Goal: Find contact information: Find contact information

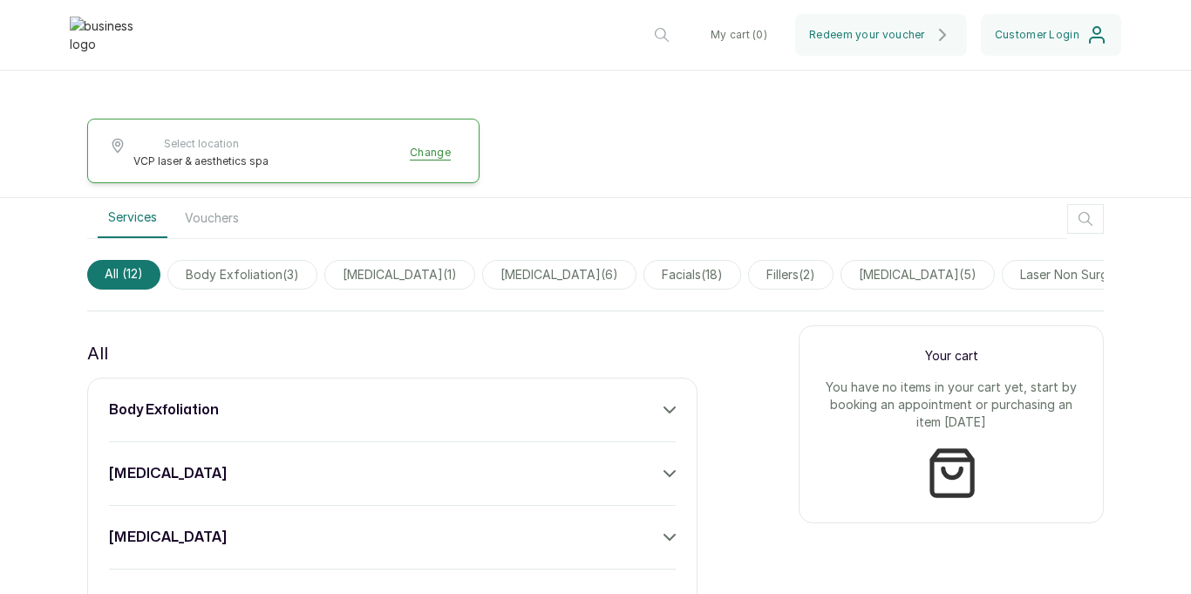
scroll to position [499, 0]
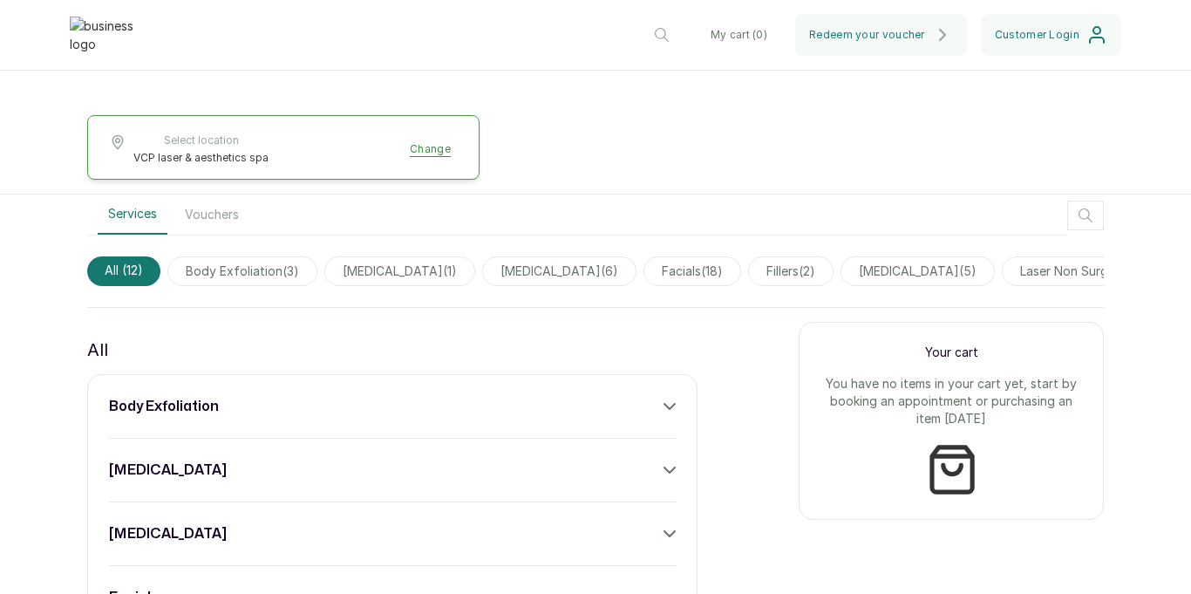
click at [283, 272] on span "body exfoliation ( 3 )" at bounding box center [242, 271] width 150 height 30
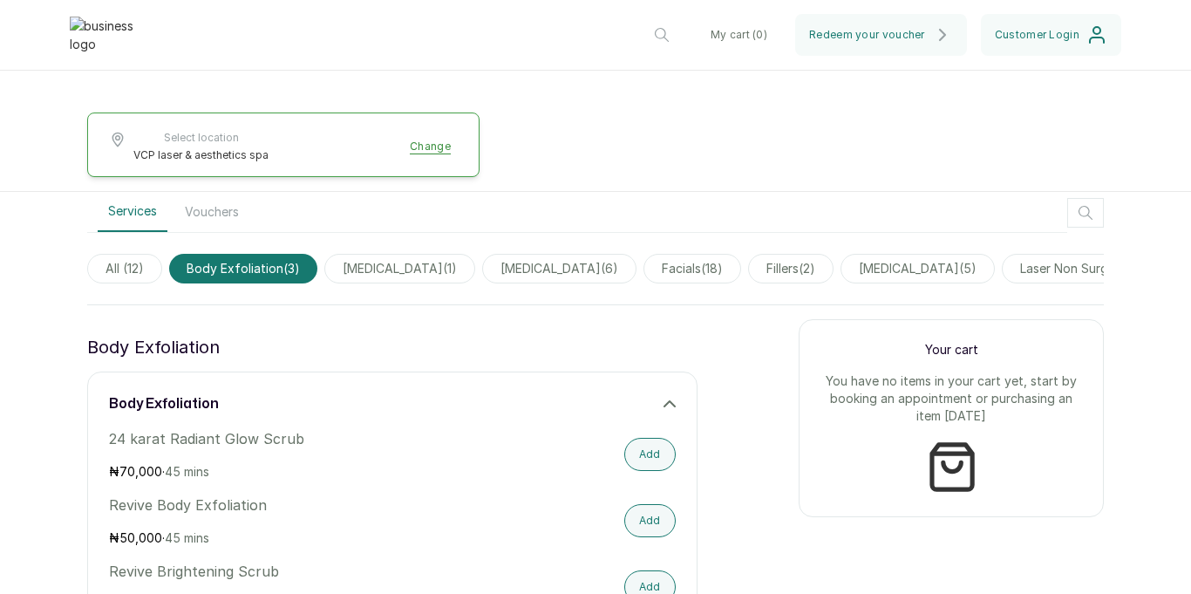
scroll to position [500, 0]
drag, startPoint x: 502, startPoint y: 269, endPoint x: 480, endPoint y: 277, distance: 23.2
click at [502, 269] on span "[MEDICAL_DATA] ( 6 )" at bounding box center [559, 270] width 154 height 30
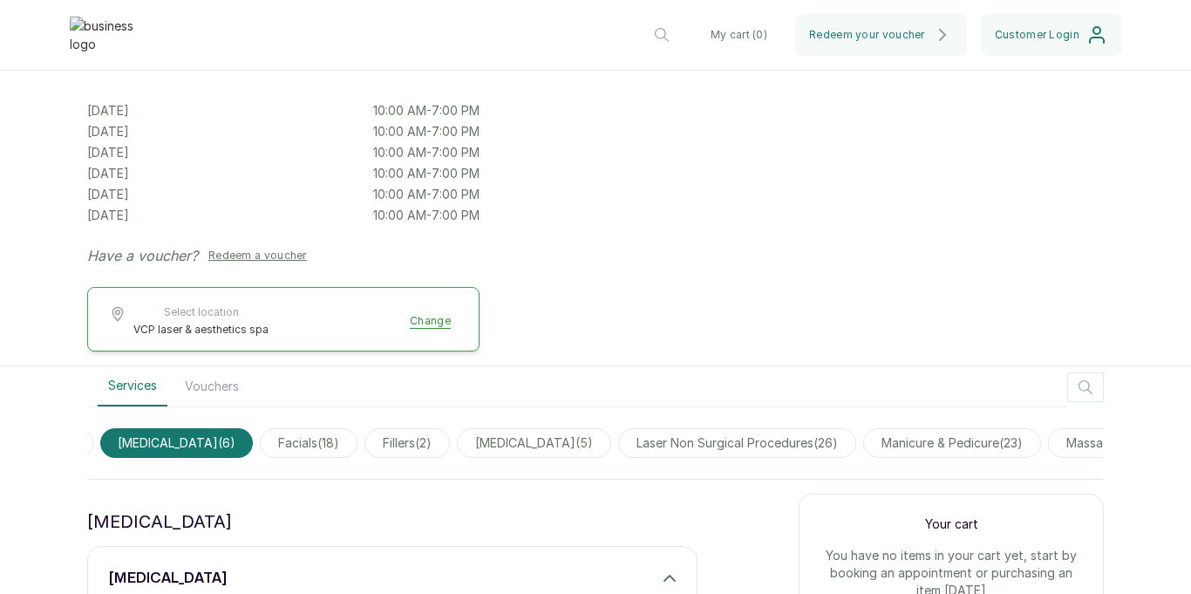
scroll to position [322, 0]
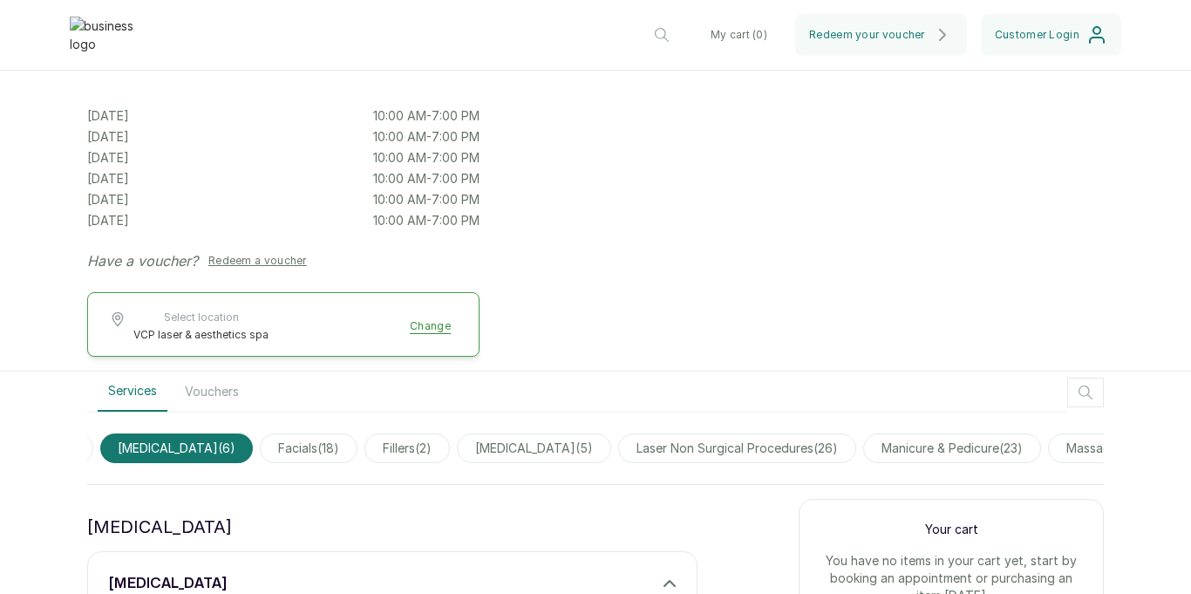
click at [190, 337] on span "VCP laser & aesthetics spa" at bounding box center [200, 335] width 135 height 14
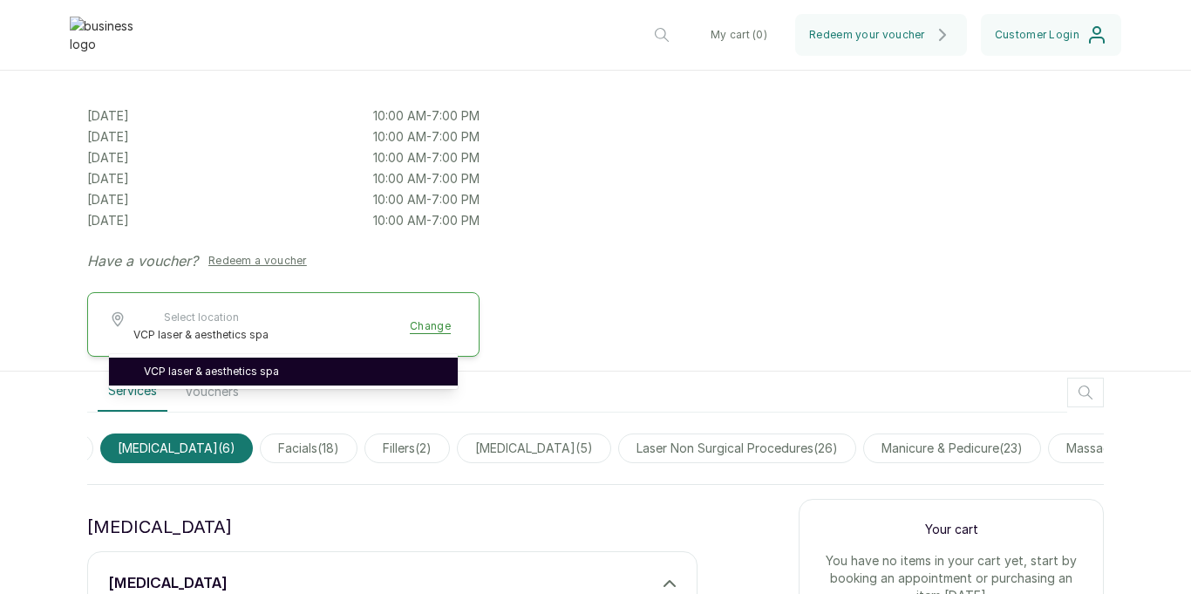
click at [213, 364] on link "VCP laser & aesthetics spa" at bounding box center [294, 371] width 300 height 14
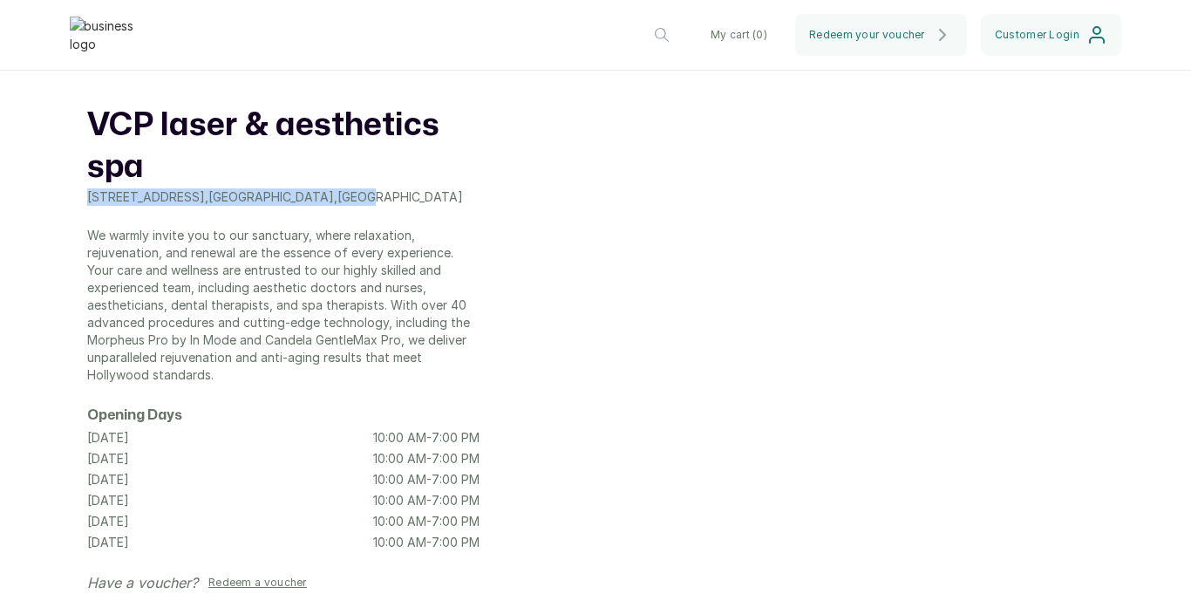
drag, startPoint x: 79, startPoint y: 194, endPoint x: 475, endPoint y: 194, distance: 395.9
click at [475, 194] on div "VCP laser & aesthetics spa [STREET_ADDRESS] , [GEOGRAPHIC_DATA] , [GEOGRAPHIC_D…" at bounding box center [595, 399] width 1191 height 589
copy p "[STREET_ADDRESS]"
